Goal: Navigation & Orientation: Find specific page/section

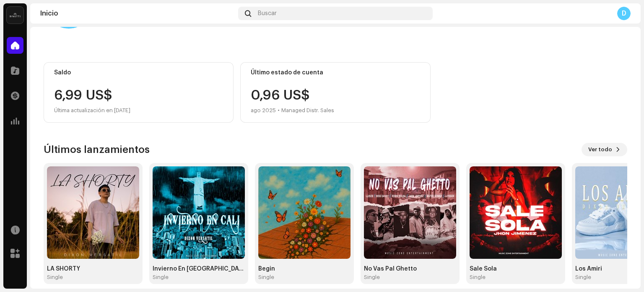
scroll to position [70, 0]
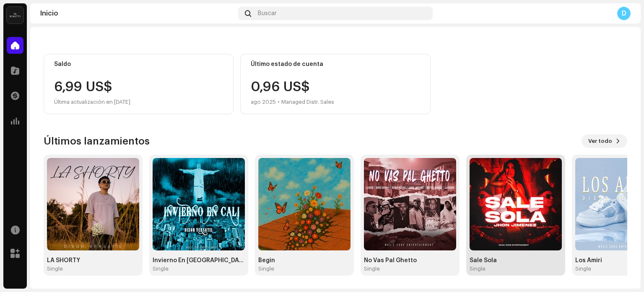
click at [494, 231] on img at bounding box center [516, 204] width 92 height 92
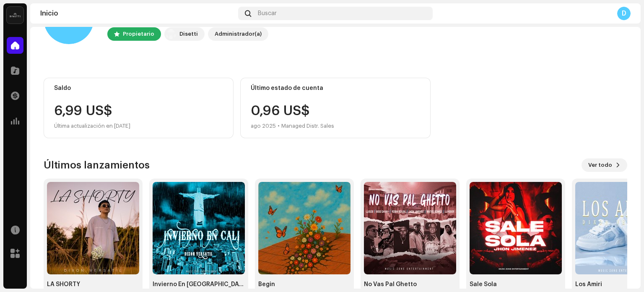
scroll to position [70, 0]
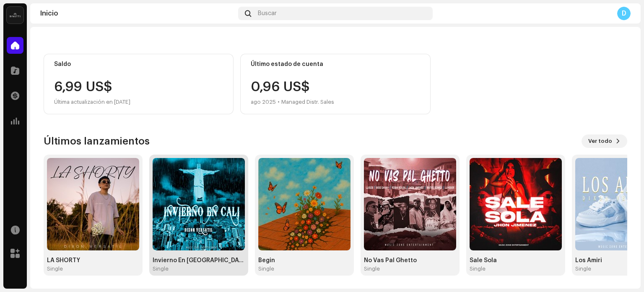
click at [173, 240] on img at bounding box center [199, 204] width 92 height 92
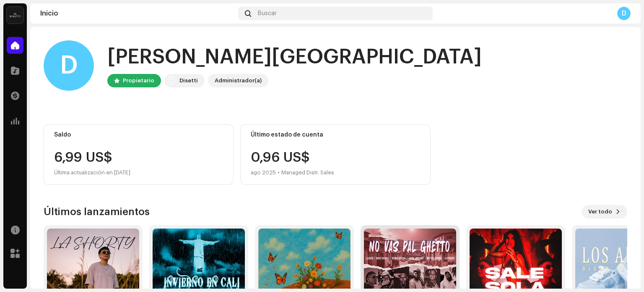
click at [412, 256] on img at bounding box center [410, 274] width 92 height 92
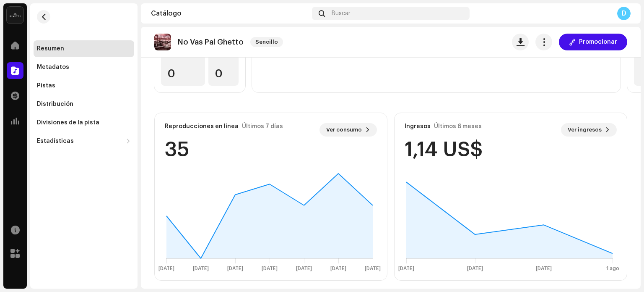
scroll to position [158, 0]
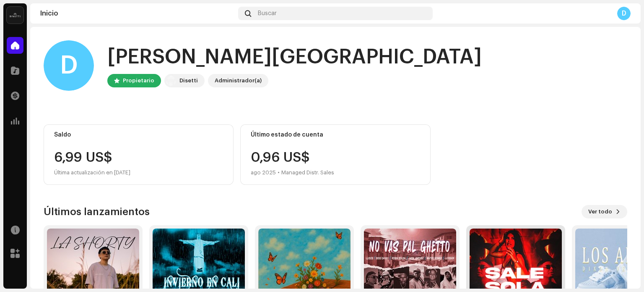
click at [521, 249] on img at bounding box center [516, 274] width 92 height 92
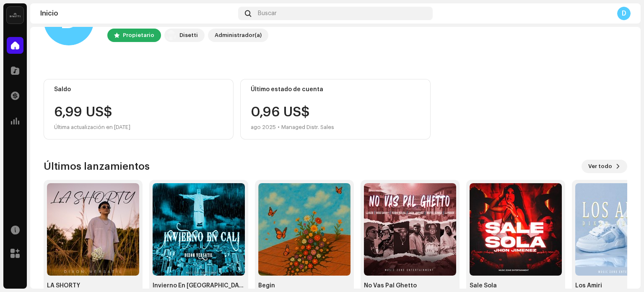
scroll to position [70, 0]
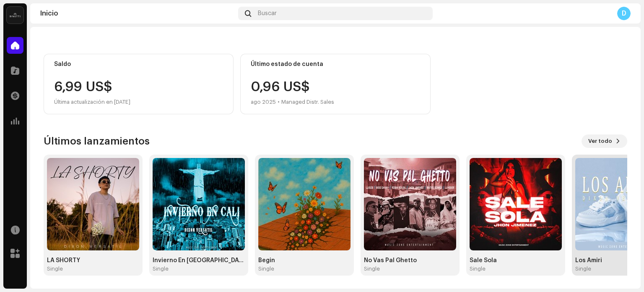
click at [594, 228] on img at bounding box center [622, 204] width 92 height 92
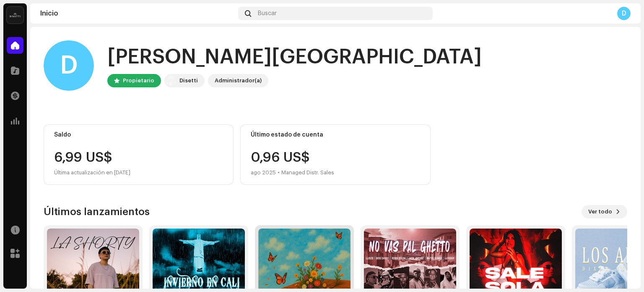
click at [282, 267] on img at bounding box center [304, 274] width 92 height 92
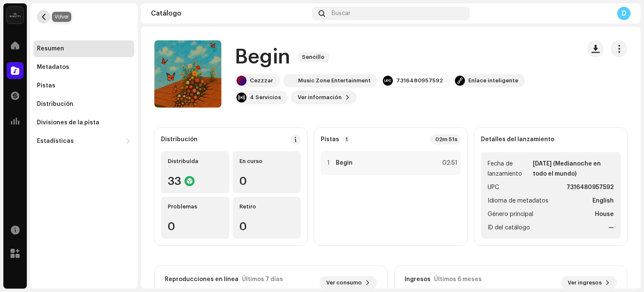
click at [43, 17] on span "button" at bounding box center [44, 16] width 6 height 7
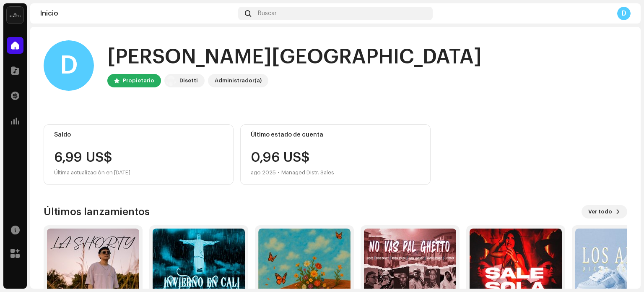
click at [621, 15] on div "D" at bounding box center [623, 13] width 13 height 13
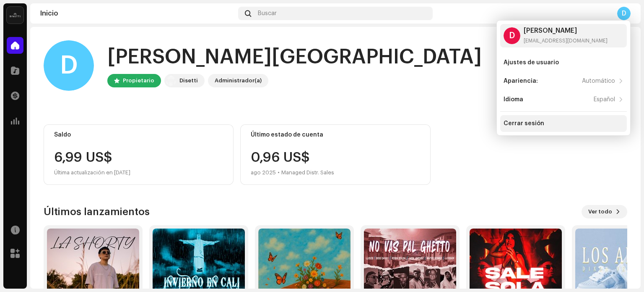
click at [527, 117] on div "Cerrar sesión" at bounding box center [563, 123] width 127 height 17
